Goal: Task Accomplishment & Management: Complete application form

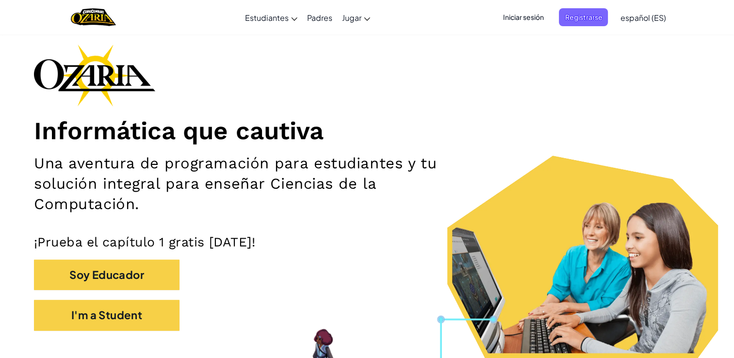
scroll to position [31, 0]
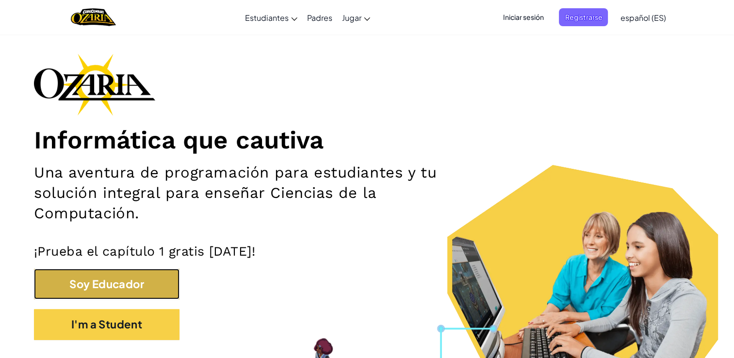
click at [111, 290] on button "Soy Educador" at bounding box center [106, 284] width 145 height 31
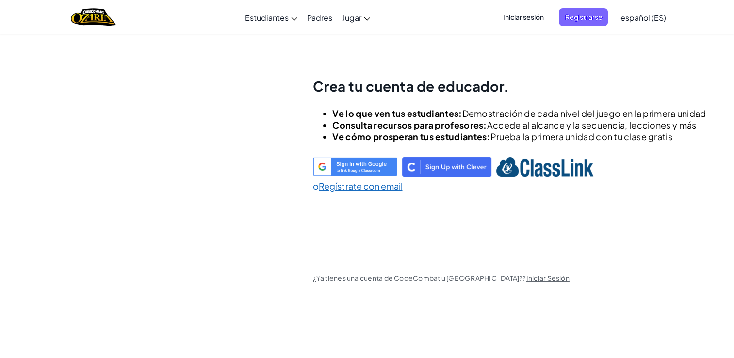
scroll to position [34, 0]
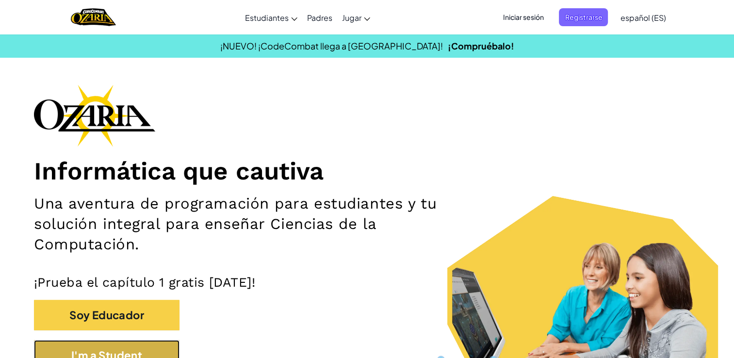
click at [78, 343] on button "I'm a Student" at bounding box center [106, 355] width 145 height 31
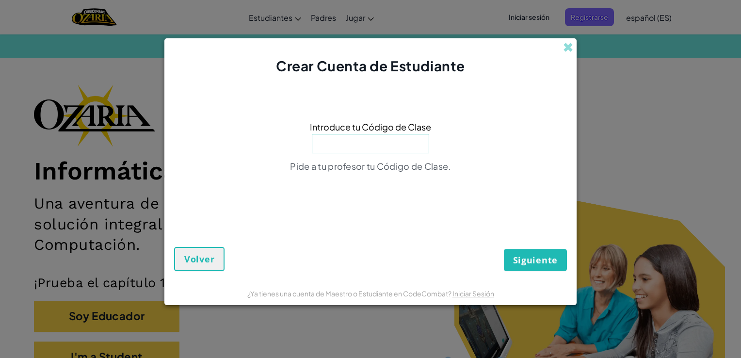
click at [386, 145] on input at bounding box center [370, 143] width 117 height 19
click at [572, 49] on span at bounding box center [568, 47] width 10 height 10
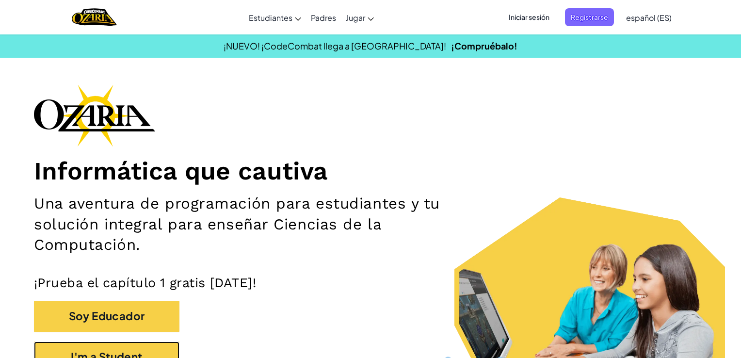
scroll to position [14, 0]
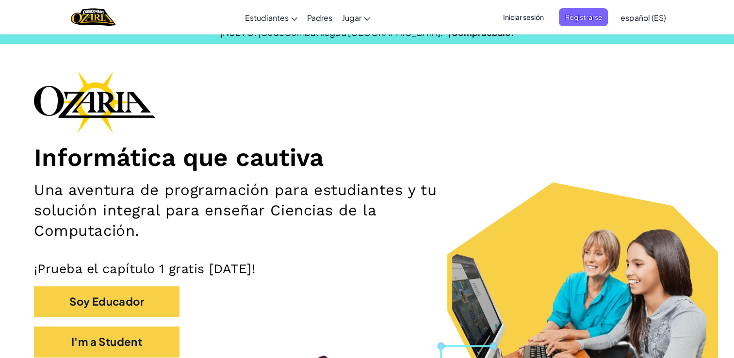
click at [529, 12] on span "Iniciar sesión" at bounding box center [523, 17] width 52 height 18
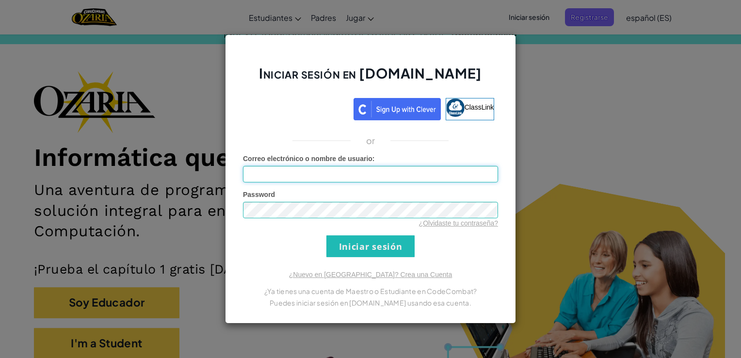
type input "[EMAIL_ADDRESS][DOMAIN_NAME]"
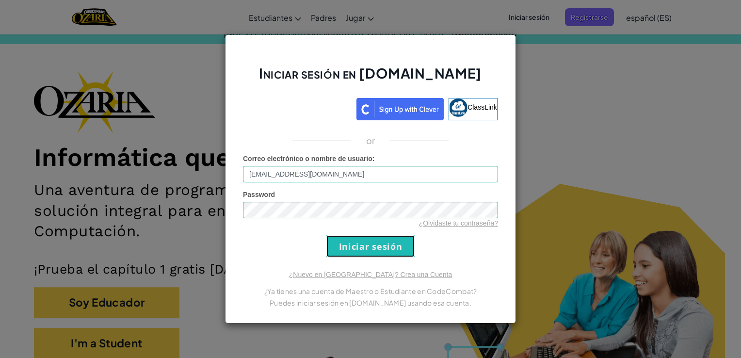
click at [354, 253] on input "Iniciar sesión" at bounding box center [370, 246] width 88 height 22
